Goal: Task Accomplishment & Management: Manage account settings

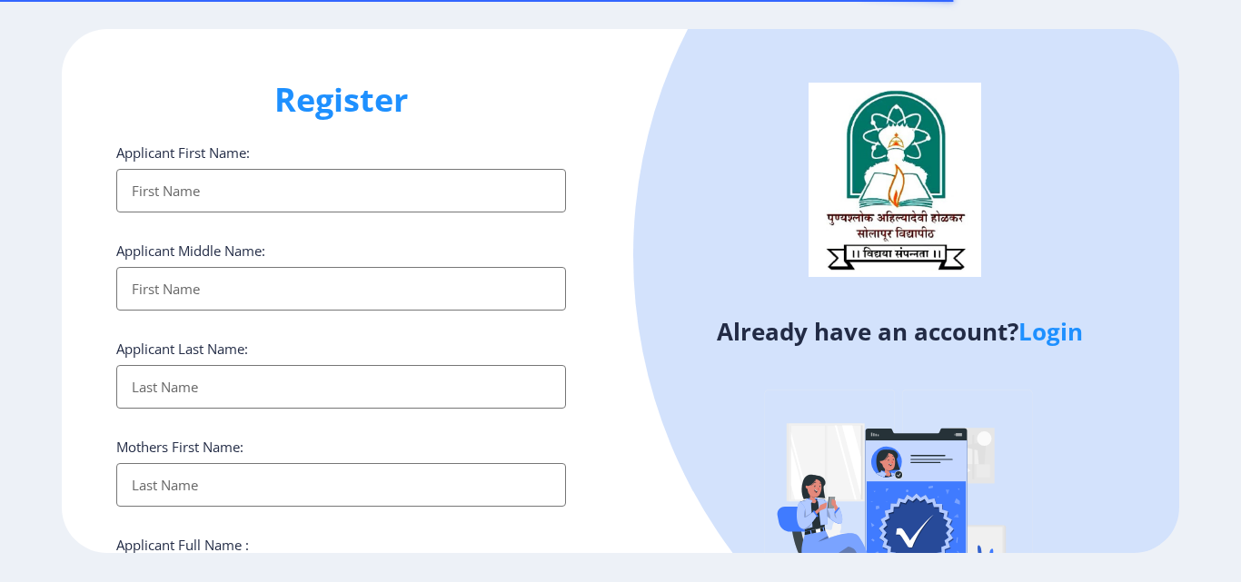
select select
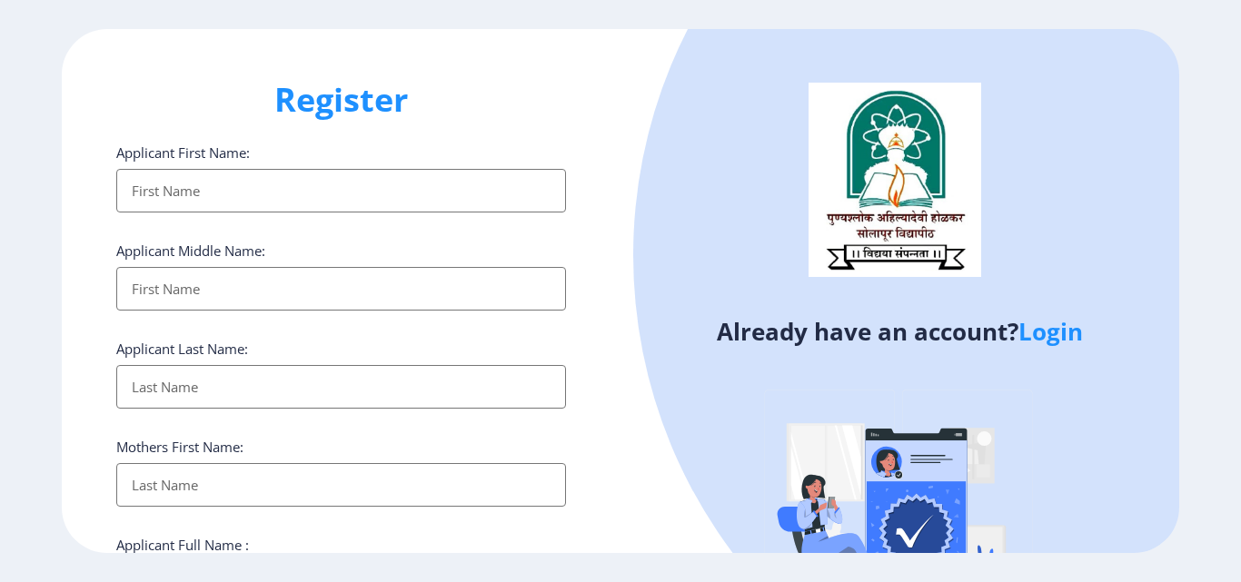
click at [1039, 335] on link "Login" at bounding box center [1050, 331] width 64 height 33
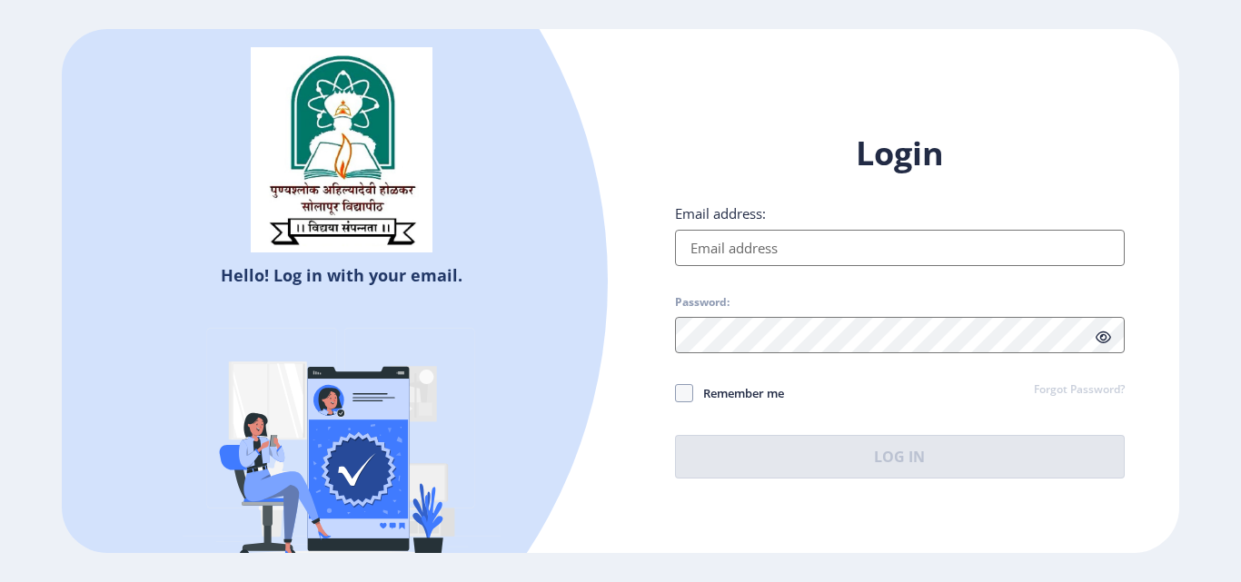
click at [719, 243] on input "Email address:" at bounding box center [900, 248] width 450 height 36
type input "[EMAIL_ADDRESS][DOMAIN_NAME]"
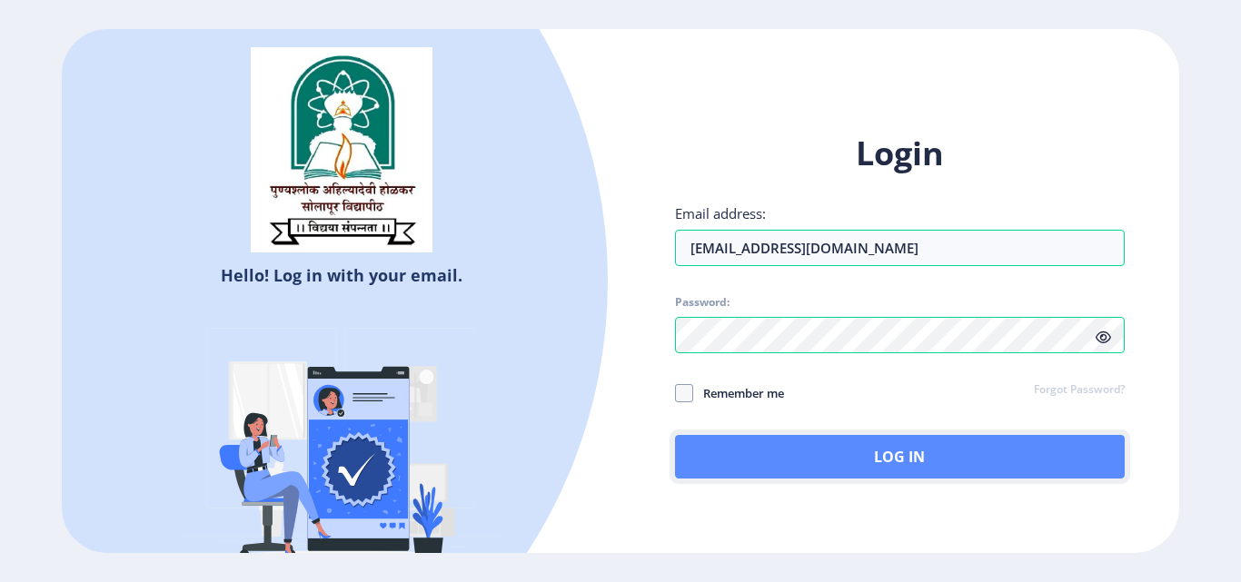
click at [845, 474] on button "Log In" at bounding box center [900, 457] width 450 height 44
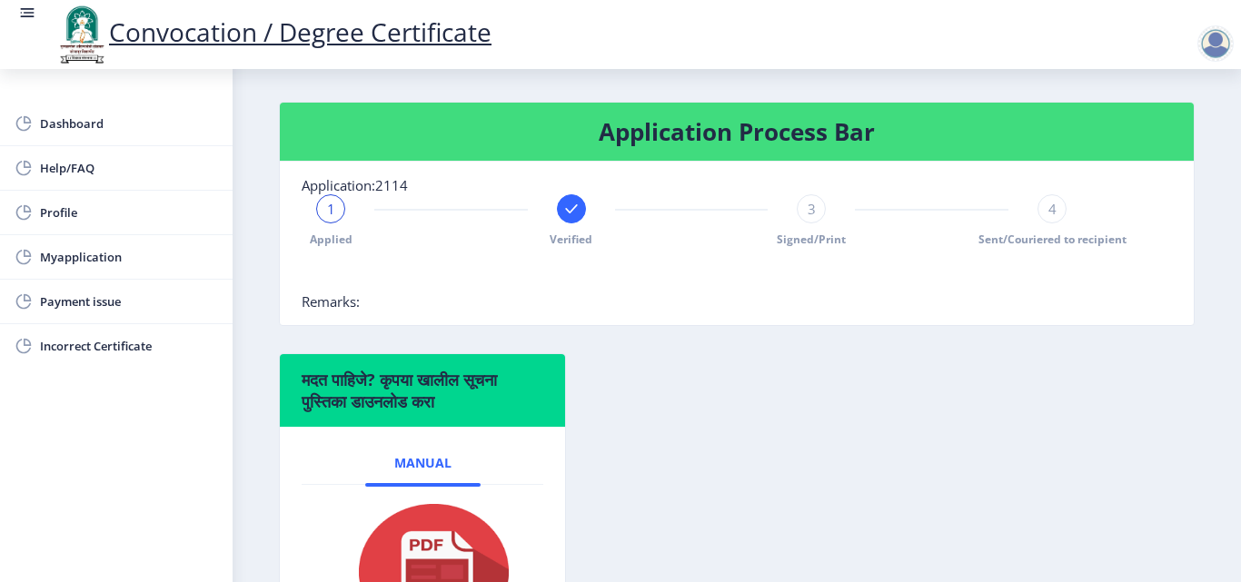
scroll to position [272, 0]
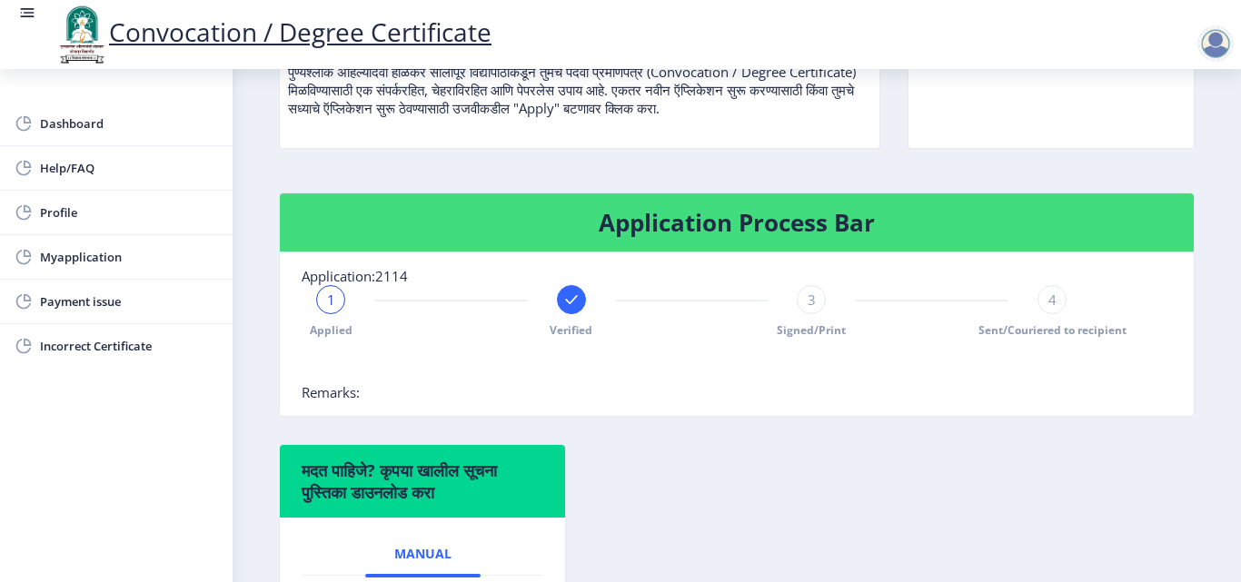
click at [1048, 307] on span "4" at bounding box center [1052, 300] width 8 height 18
click at [562, 305] on rect at bounding box center [571, 300] width 18 height 18
click at [562, 305] on div "2" at bounding box center [571, 299] width 29 height 29
click at [801, 371] on div at bounding box center [691, 365] width 779 height 36
click at [99, 202] on span "Profile" at bounding box center [129, 213] width 178 height 22
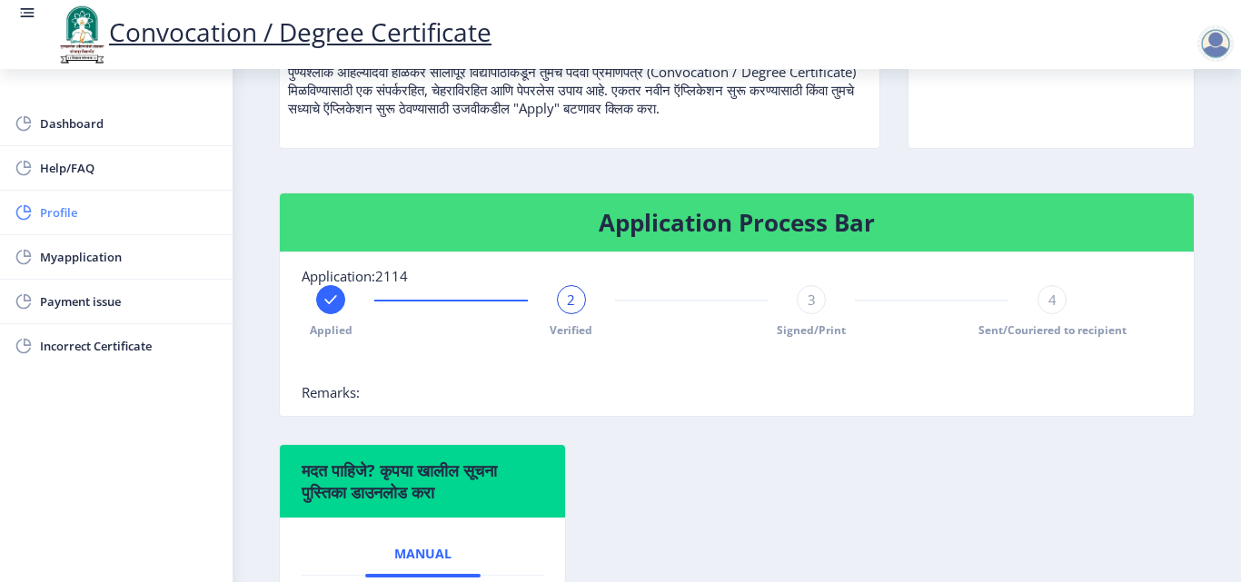
select select
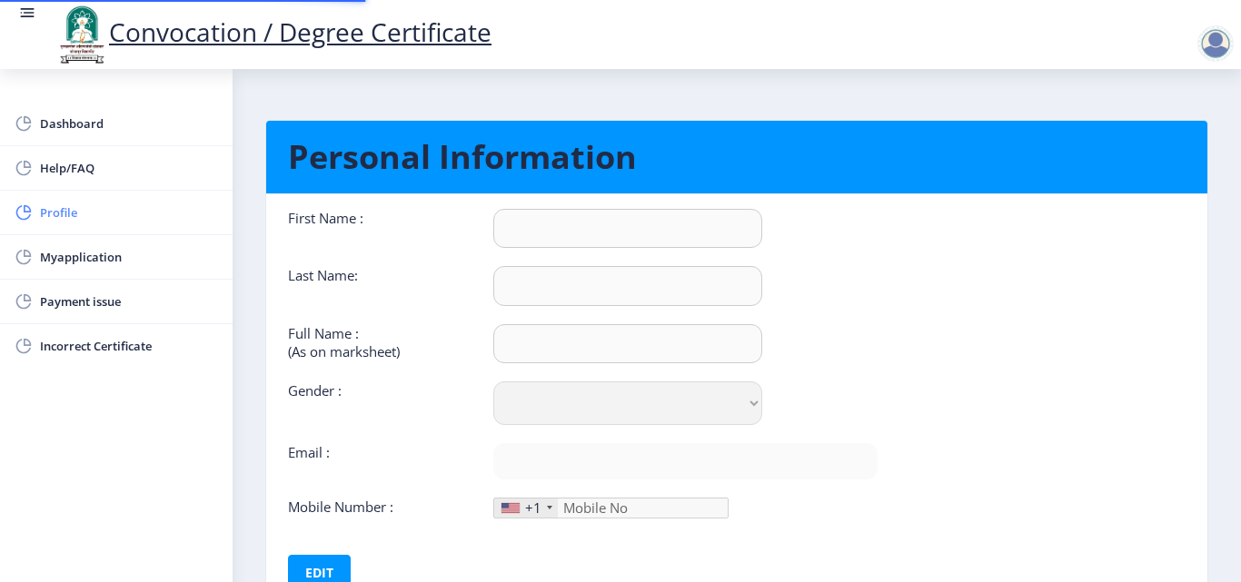
type input "[PERSON_NAME]"
type input "Adat"
type input "Adat [PERSON_NAME]"
select select "[DEMOGRAPHIC_DATA]"
type input "[EMAIL_ADDRESS][DOMAIN_NAME]"
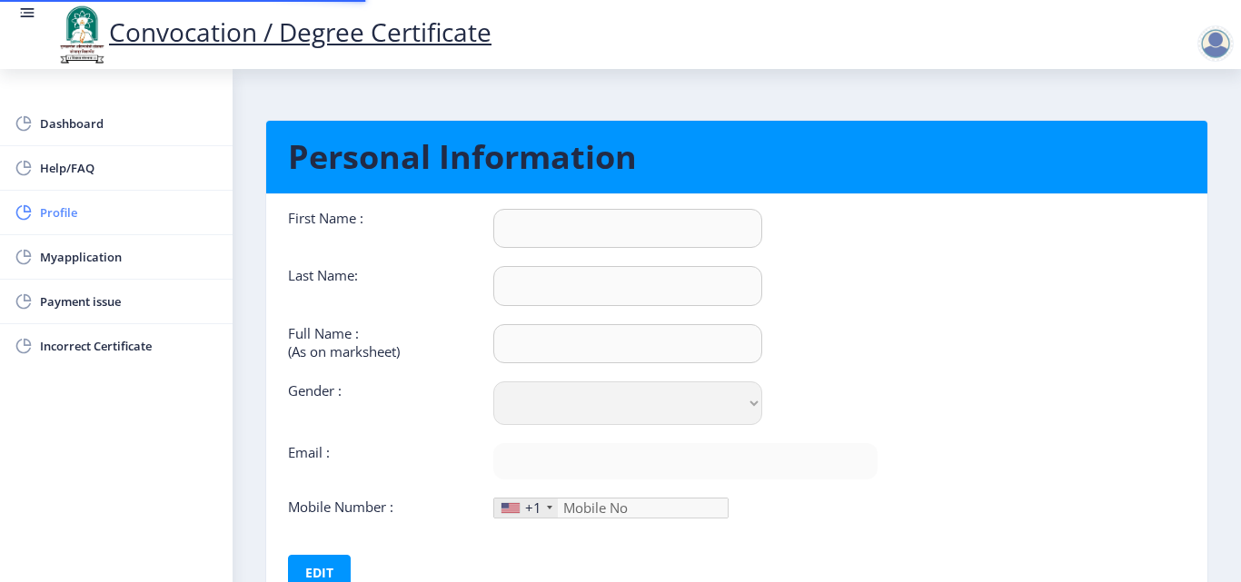
type input "9922191711"
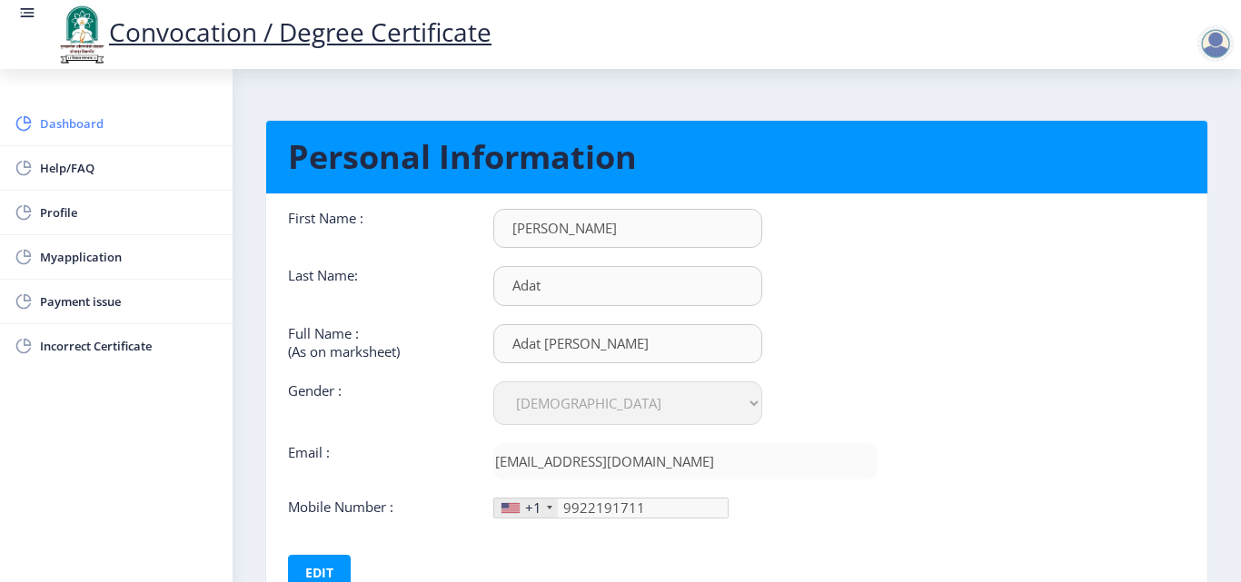
click at [101, 124] on span "Dashboard" at bounding box center [129, 124] width 178 height 22
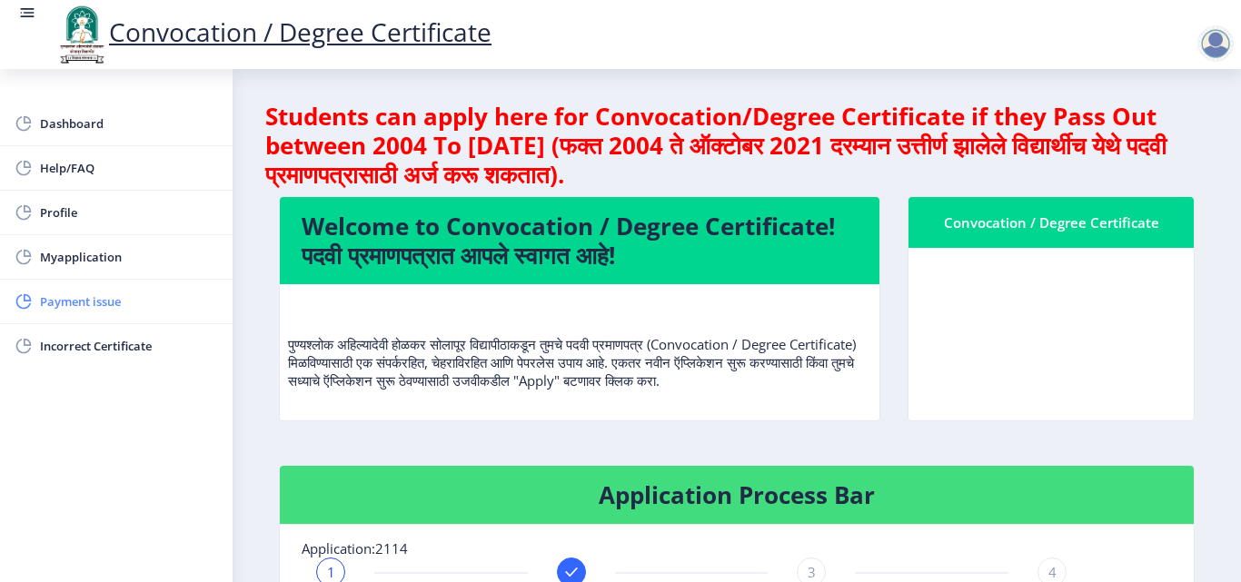
click at [84, 304] on span "Payment issue" at bounding box center [129, 302] width 178 height 22
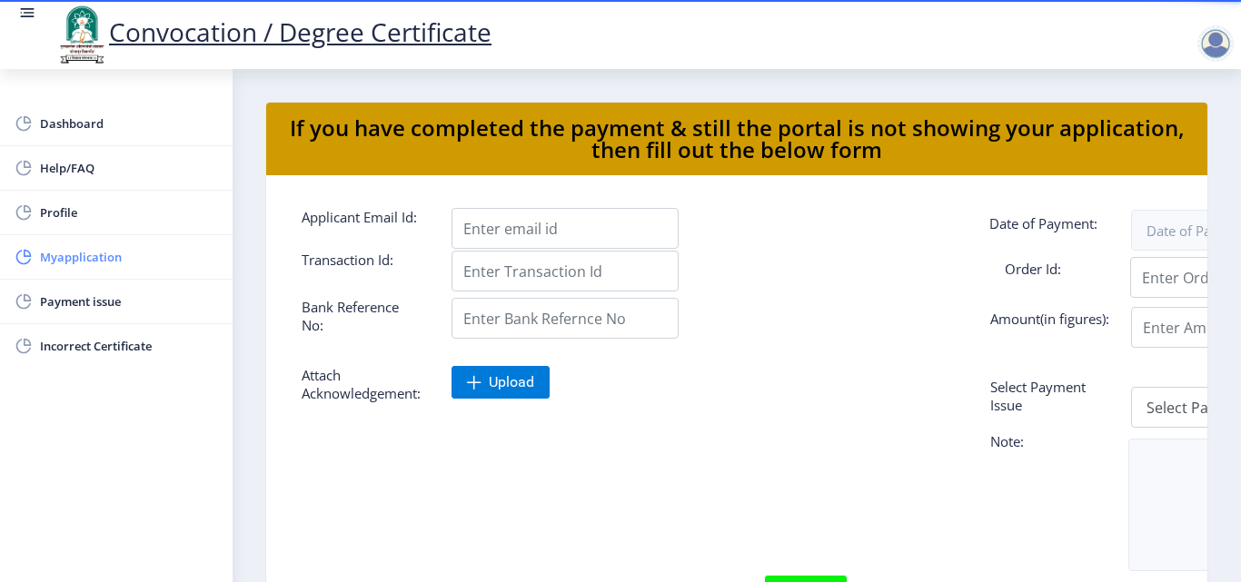
click at [80, 258] on span "Myapplication" at bounding box center [129, 257] width 178 height 22
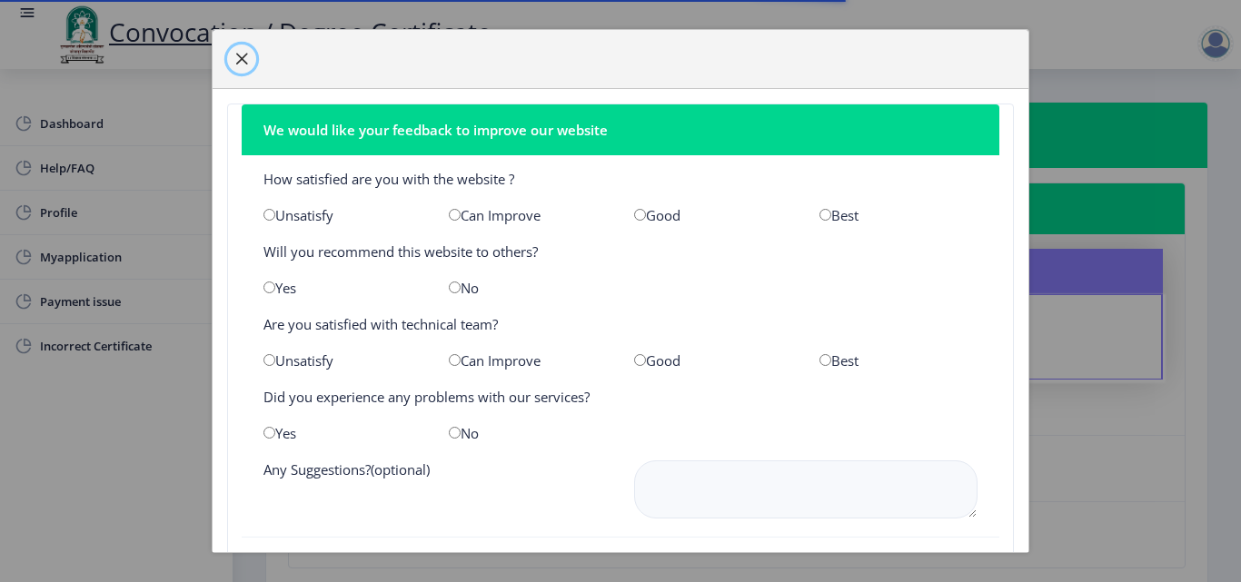
click at [234, 63] on span "button" at bounding box center [241, 59] width 15 height 15
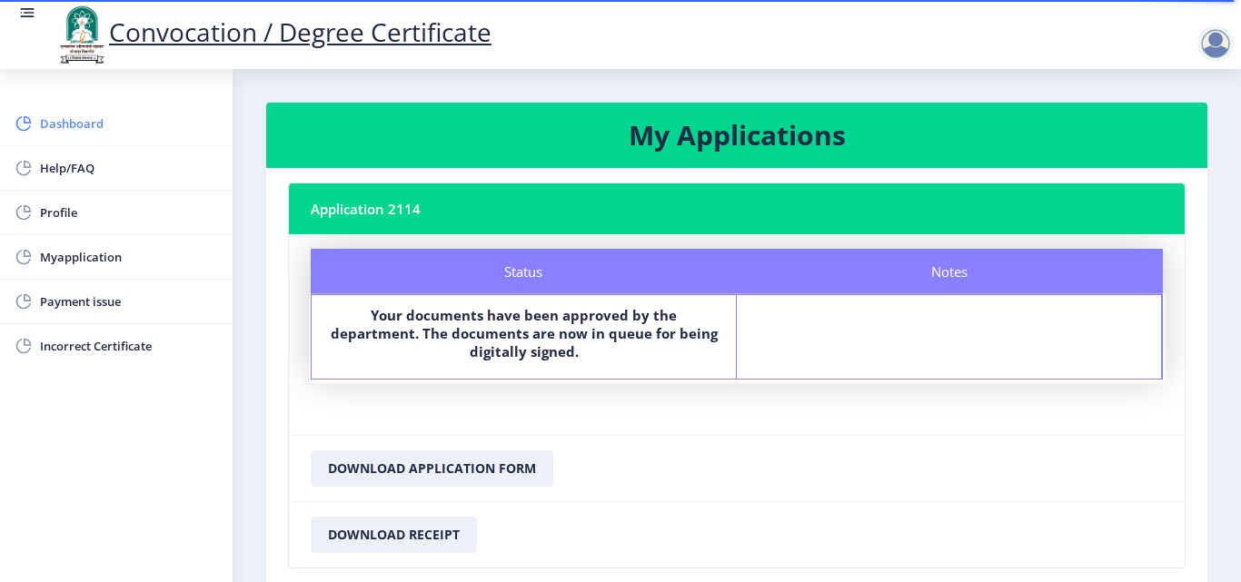
click at [95, 125] on span "Dashboard" at bounding box center [129, 124] width 178 height 22
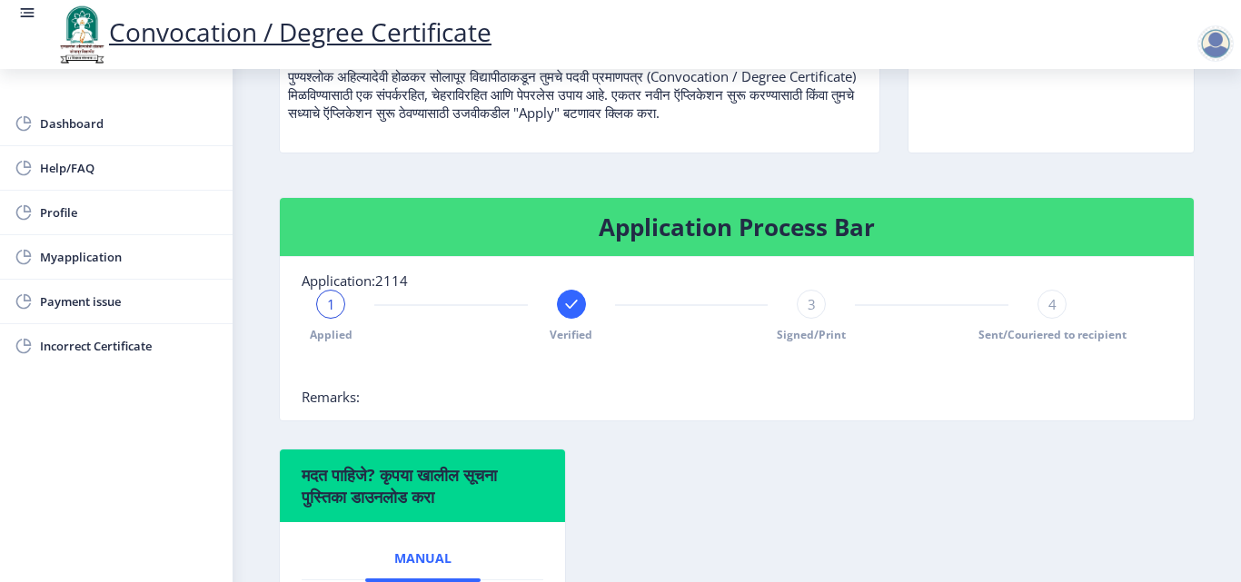
scroll to position [272, 0]
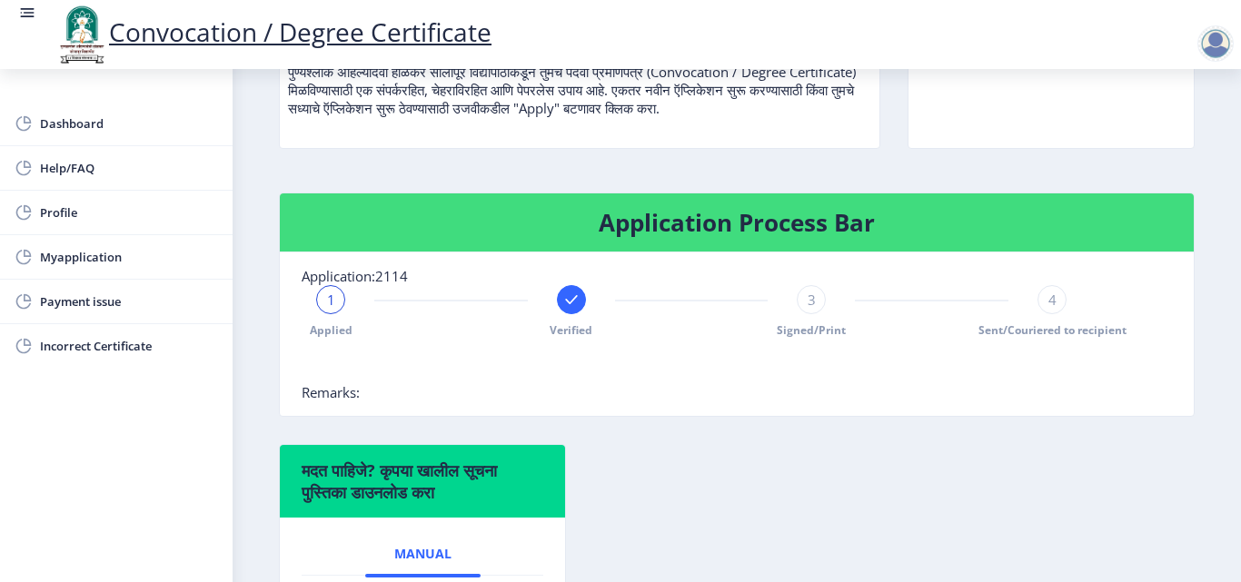
click at [1218, 52] on div at bounding box center [1215, 43] width 36 height 36
click at [1192, 141] on span "Log out" at bounding box center [1168, 142] width 116 height 22
